Goal: Task Accomplishment & Management: Use online tool/utility

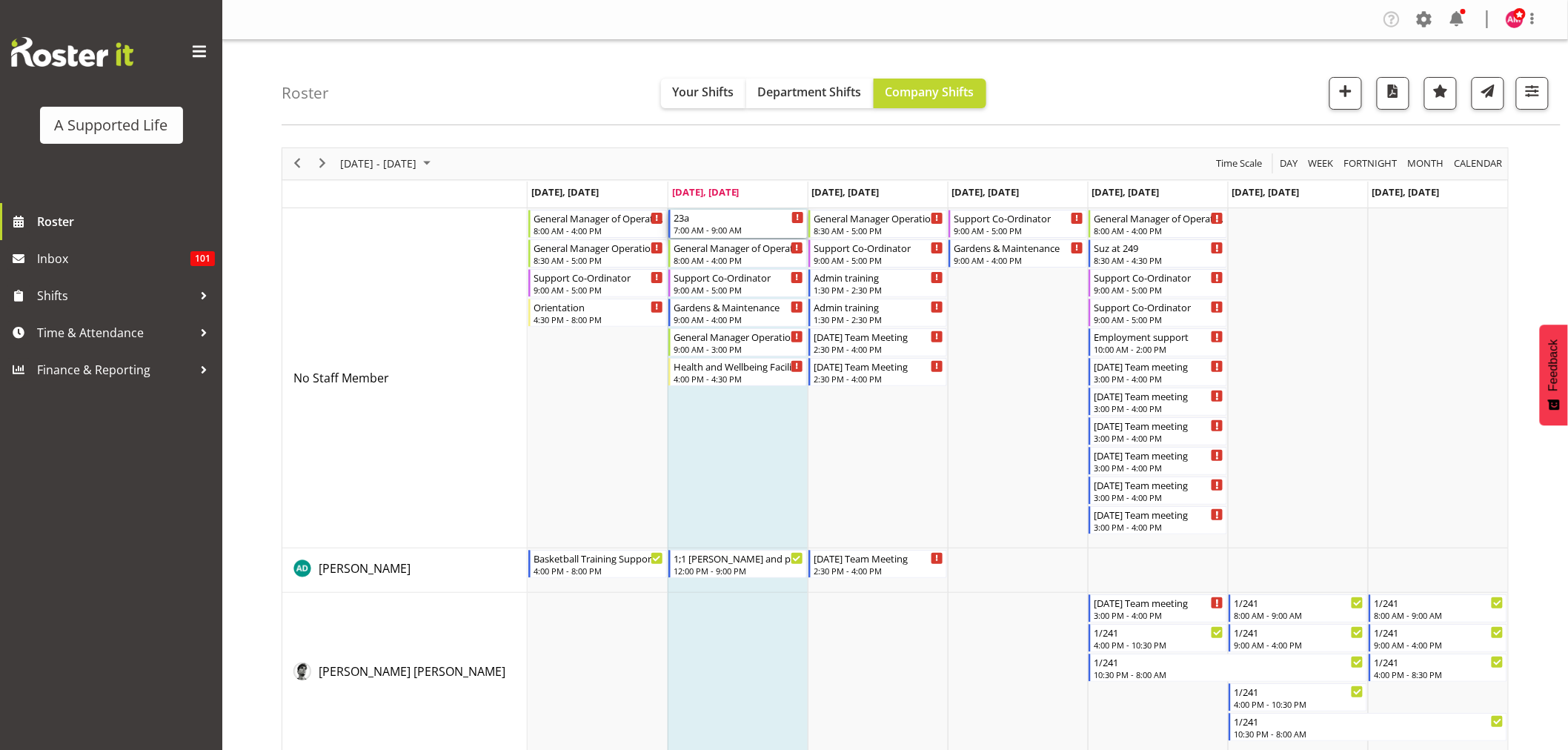
click at [772, 230] on div "7:00 AM - 9:00 AM" at bounding box center [739, 229] width 131 height 12
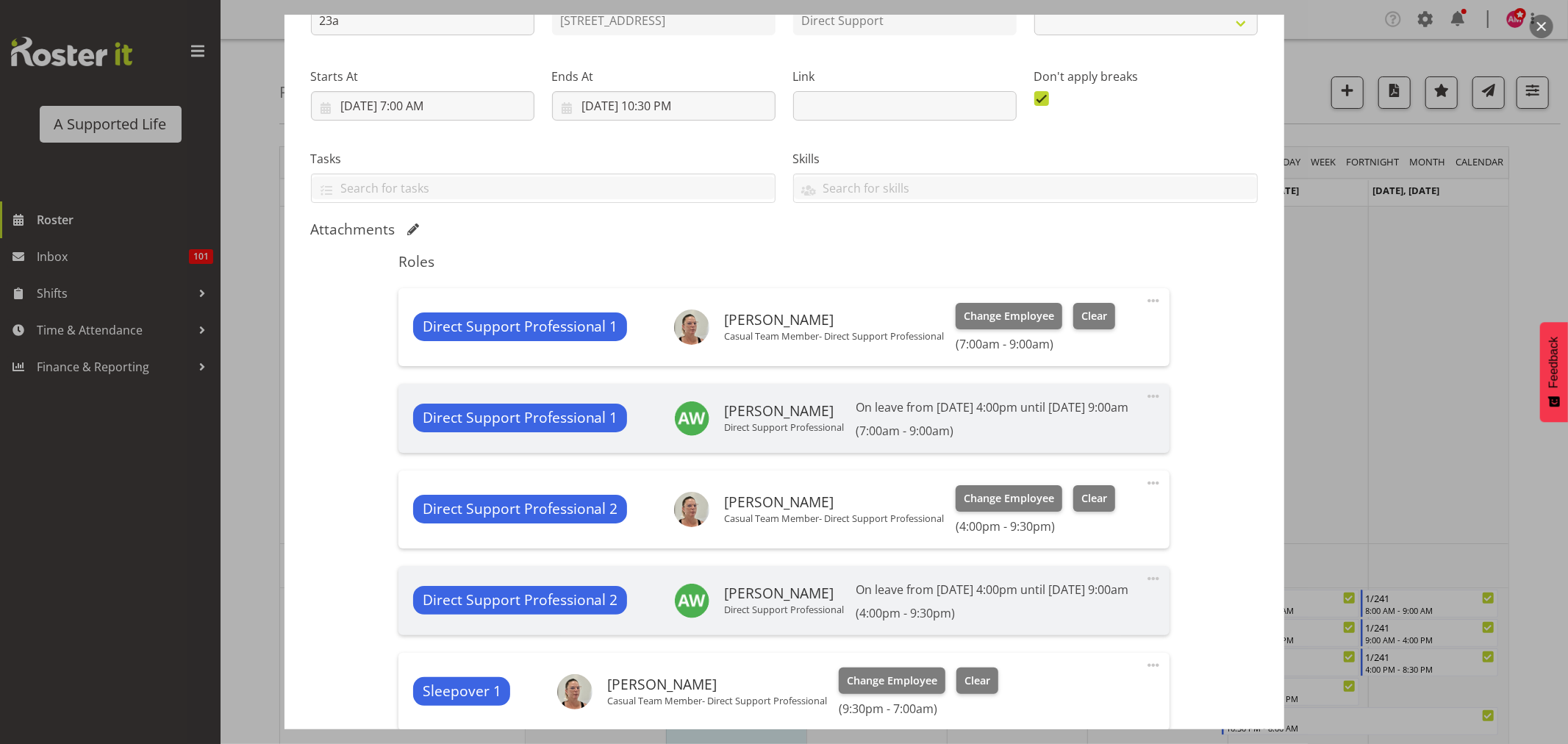
select select "4112"
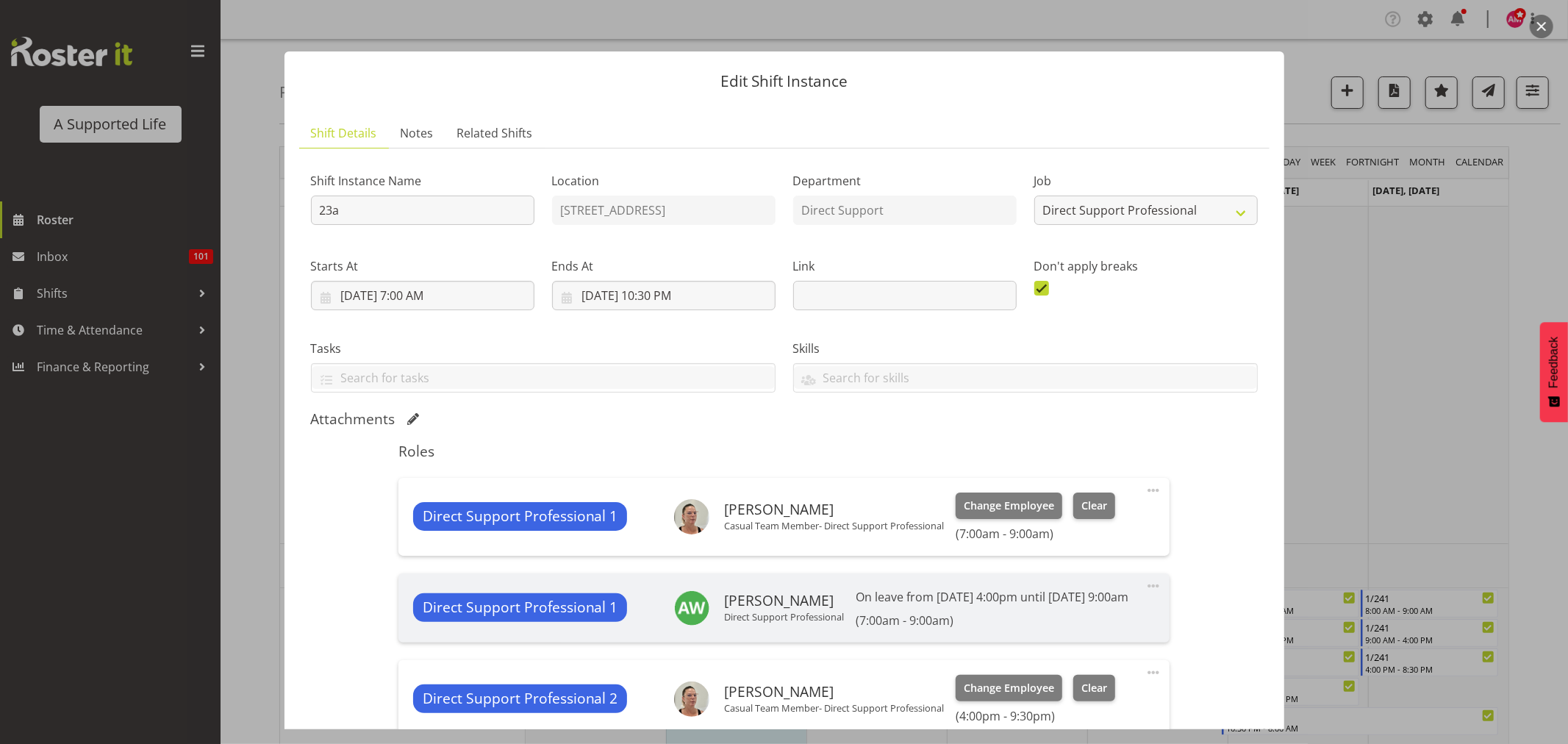
click at [1339, 132] on div at bounding box center [784, 372] width 1568 height 744
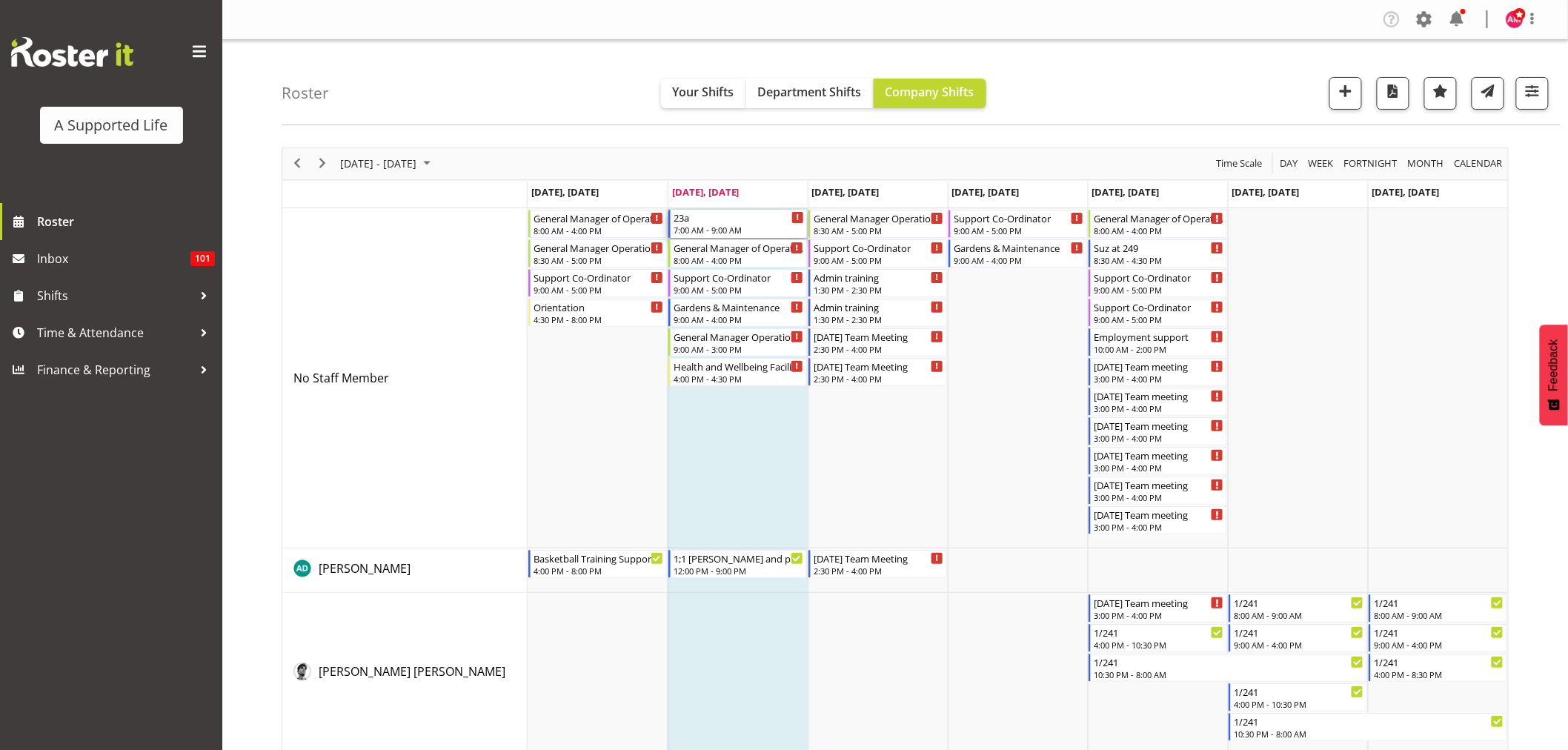
click at [757, 228] on div "7:00 AM - 9:00 AM" at bounding box center [739, 229] width 131 height 12
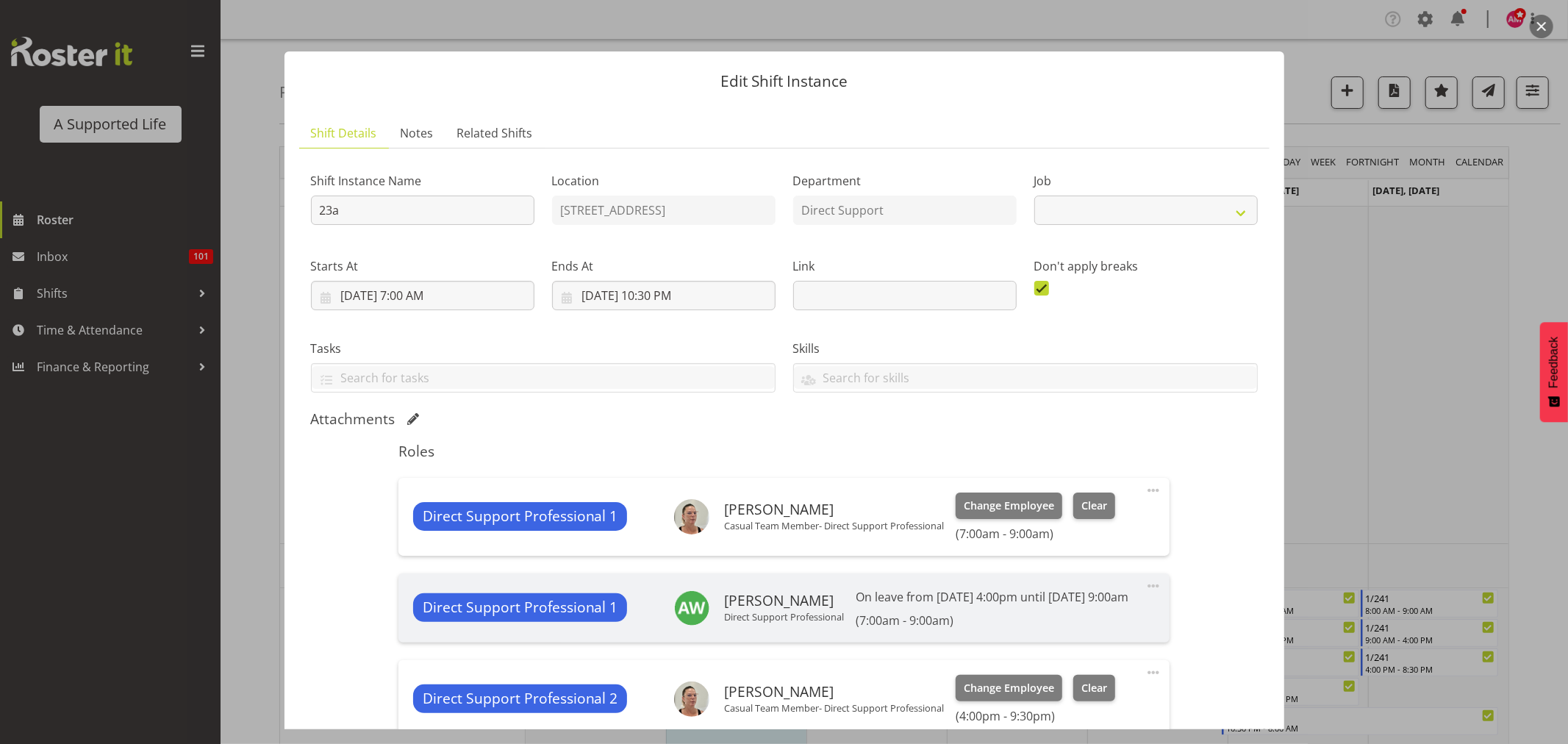
select select "4112"
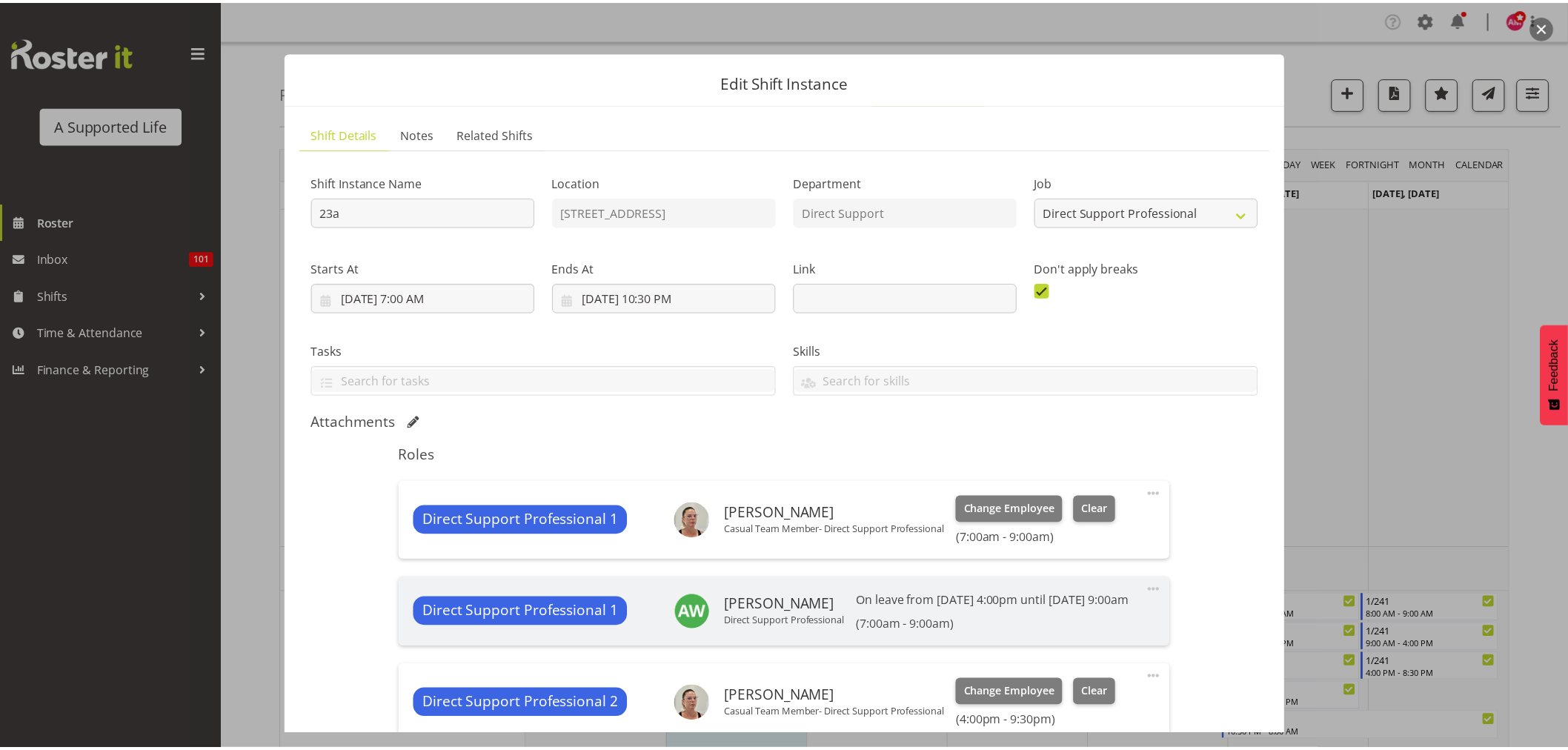
scroll to position [515, 0]
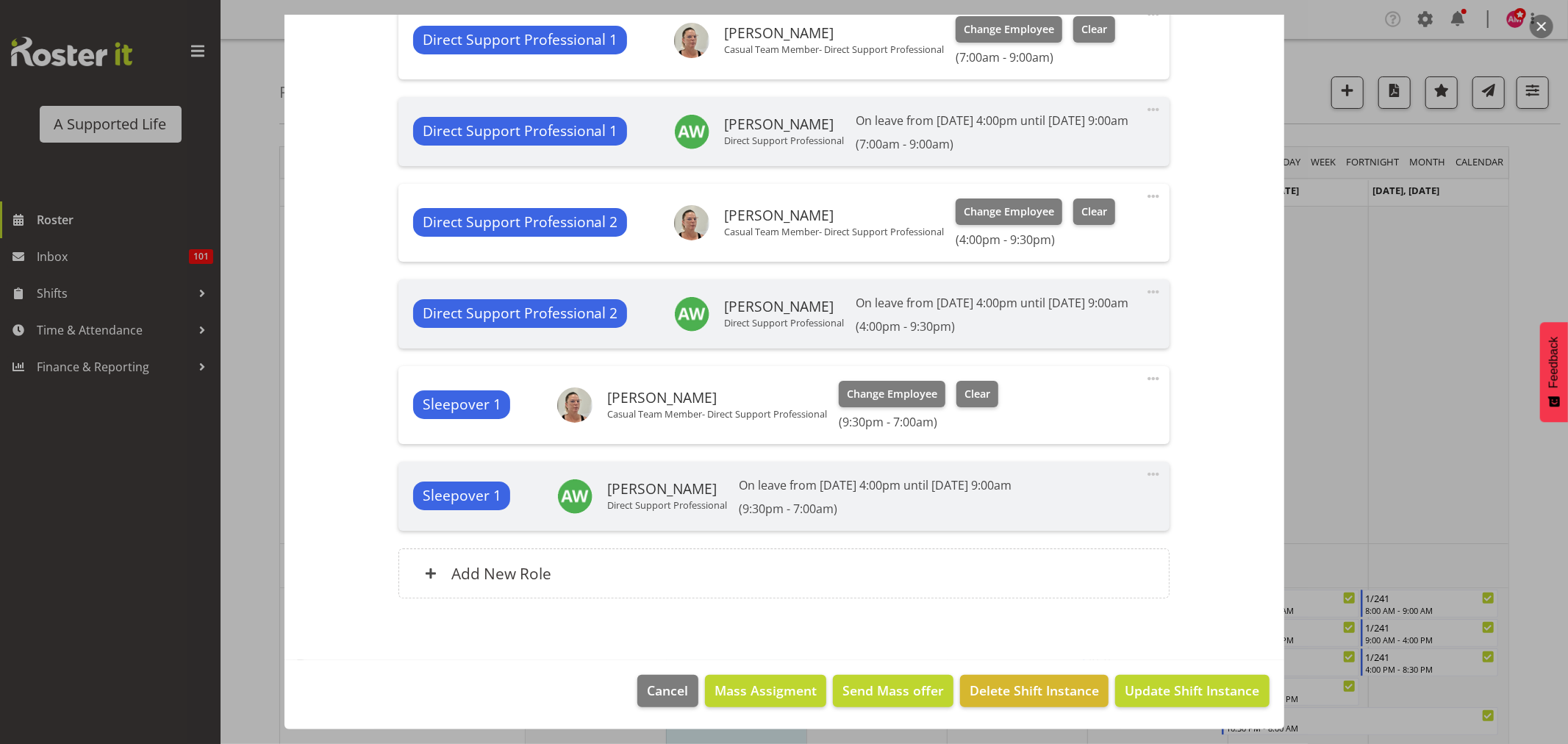
click at [1437, 280] on div at bounding box center [784, 372] width 1568 height 744
